Goal: Task Accomplishment & Management: Use online tool/utility

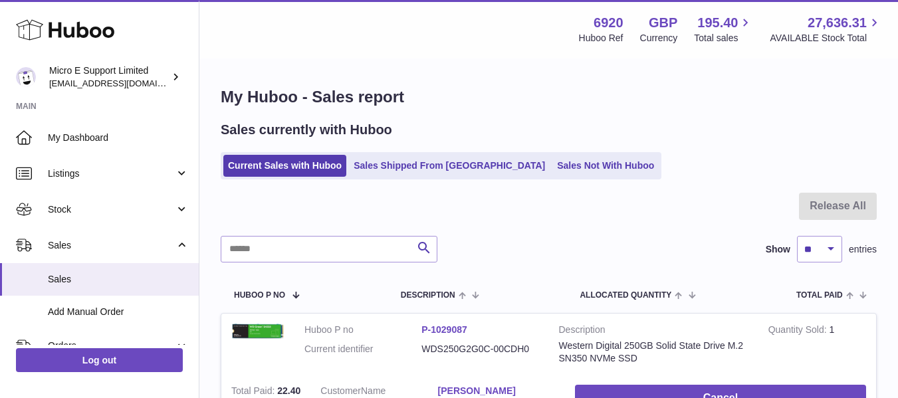
click at [387, 43] on div "Menu Huboo 6920 Huboo Ref GBP Currency 195.40 Total sales 27,636.31 AVAILABLE S…" at bounding box center [548, 29] width 667 height 31
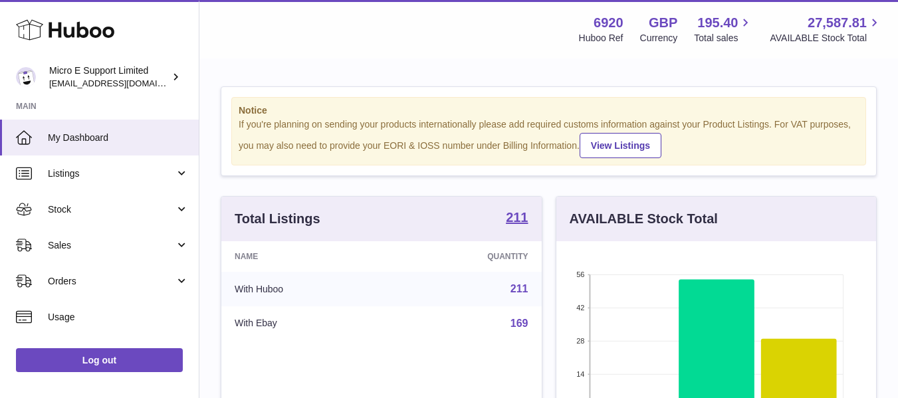
scroll to position [207, 320]
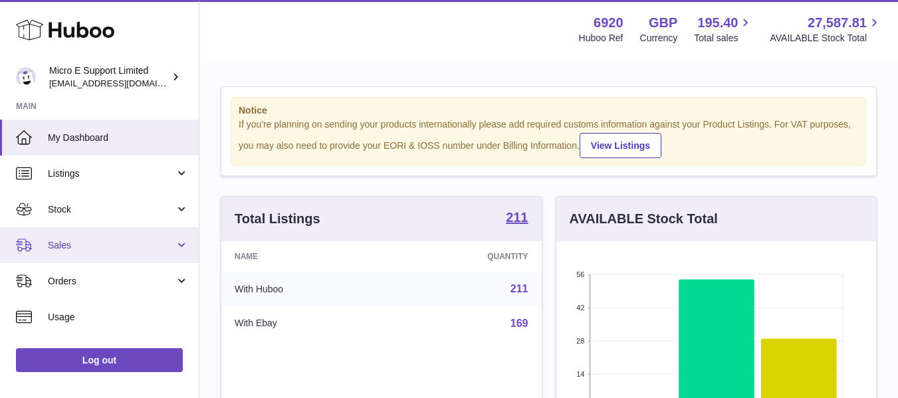
click at [135, 246] on span "Sales" at bounding box center [111, 245] width 127 height 13
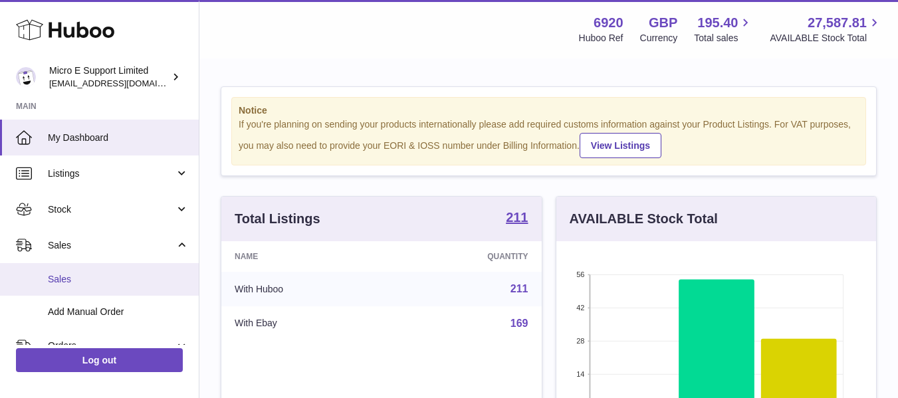
click at [69, 278] on span "Sales" at bounding box center [118, 279] width 141 height 13
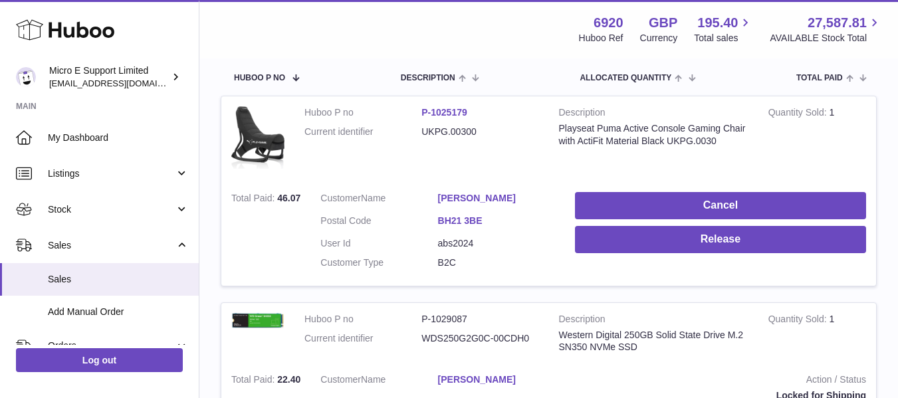
scroll to position [273, 0]
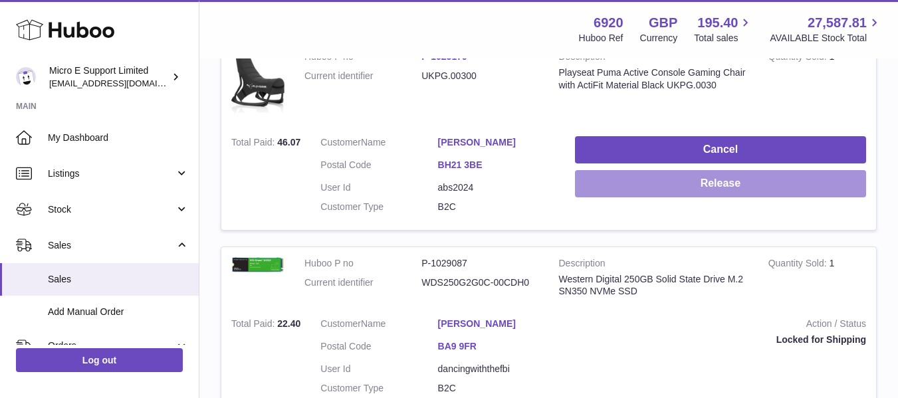
click at [737, 186] on button "Release" at bounding box center [720, 183] width 291 height 27
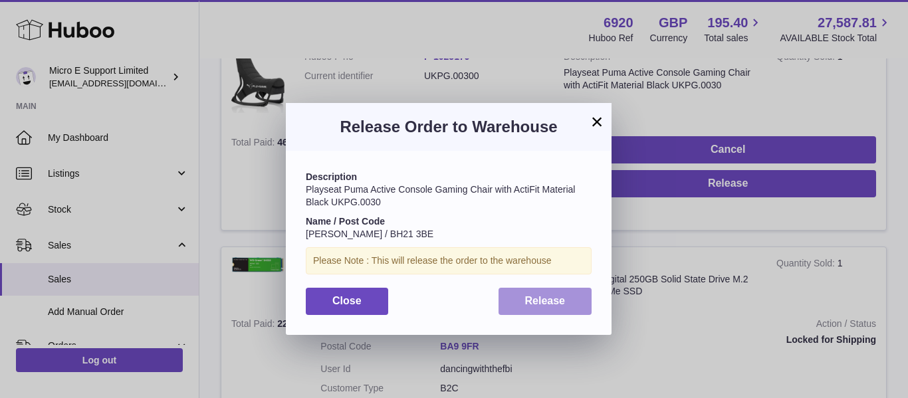
click at [551, 302] on span "Release" at bounding box center [545, 300] width 41 height 11
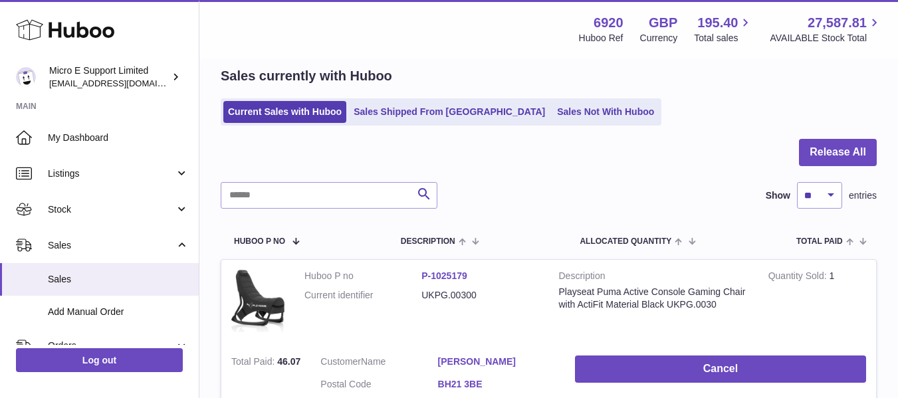
scroll to position [0, 0]
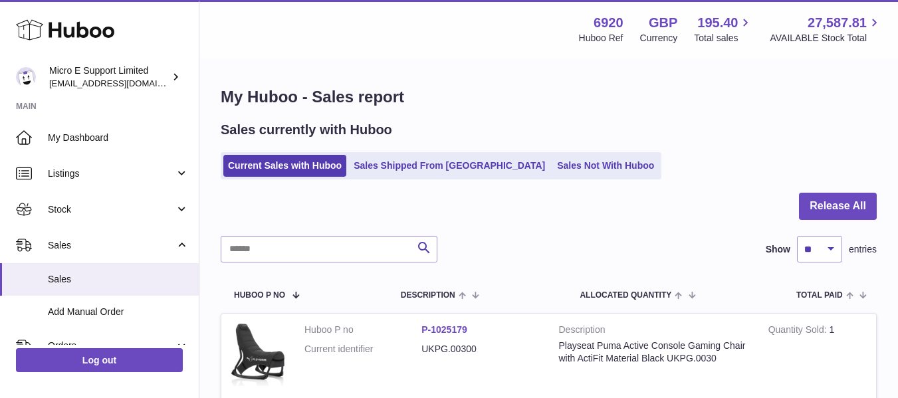
click at [738, 130] on div "Sales currently with Huboo" at bounding box center [549, 130] width 656 height 18
